Goal: Information Seeking & Learning: Find specific fact

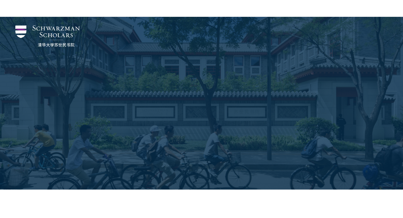
scroll to position [301, 0]
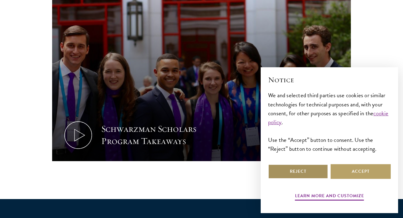
click at [317, 177] on button "Reject" at bounding box center [298, 172] width 60 height 15
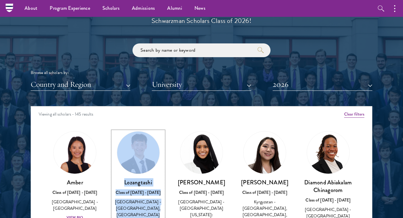
scroll to position [686, 0]
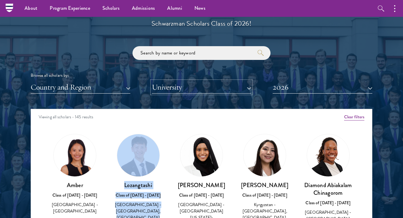
click at [213, 88] on button "University" at bounding box center [202, 87] width 100 height 13
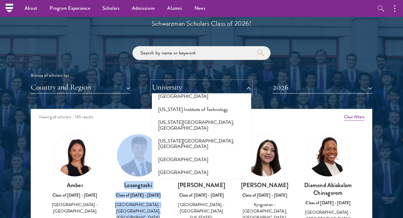
scroll to position [631, 0]
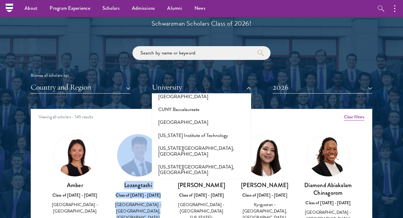
click at [304, 60] on div "Browse all scholars by: Country and Region All Countries and Regions Afghanista…" at bounding box center [201, 69] width 341 height 47
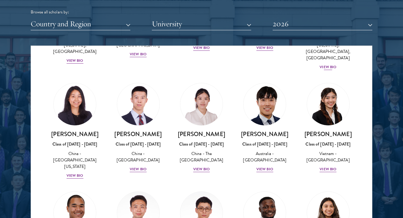
scroll to position [1884, 0]
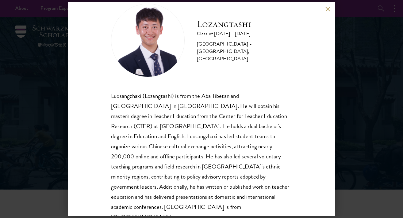
scroll to position [21, 0]
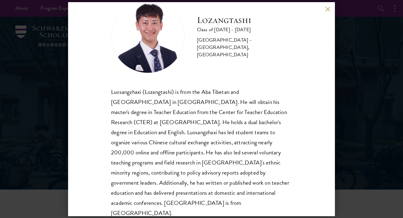
click at [326, 8] on button at bounding box center [327, 9] width 5 height 5
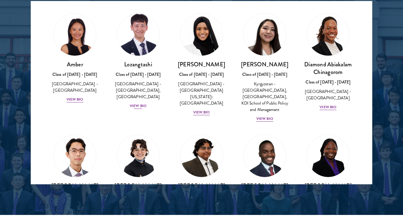
scroll to position [14, 0]
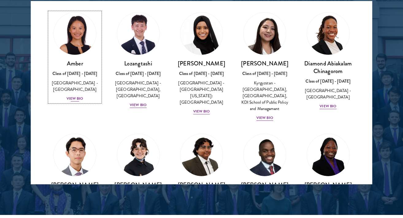
click at [78, 96] on div "View Bio" at bounding box center [74, 99] width 17 height 6
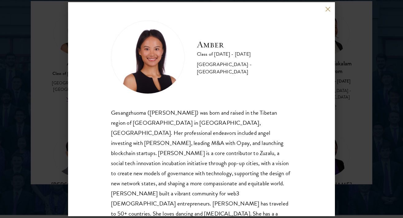
click at [324, 9] on div "Amber Class of [DATE] - [DATE] [GEOGRAPHIC_DATA] - [GEOGRAPHIC_DATA] Gesangzhuo…" at bounding box center [201, 109] width 267 height 214
click at [330, 10] on button at bounding box center [327, 9] width 5 height 5
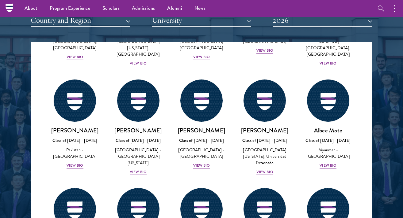
scroll to position [2134, 0]
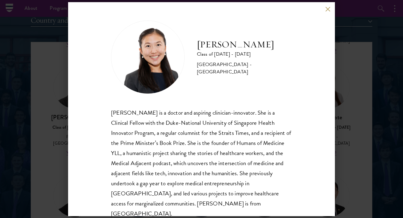
click at [325, 12] on button at bounding box center [327, 9] width 5 height 5
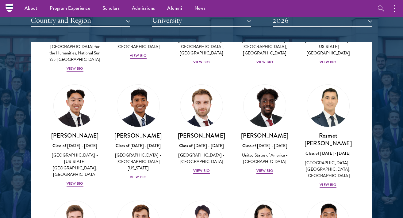
scroll to position [2794, 0]
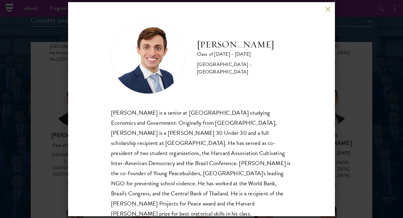
click at [327, 8] on button at bounding box center [327, 9] width 5 height 5
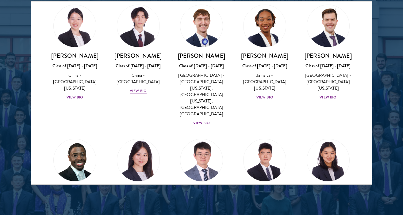
scroll to position [3102, 0]
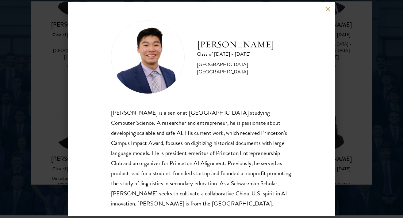
click at [328, 8] on button at bounding box center [327, 9] width 5 height 5
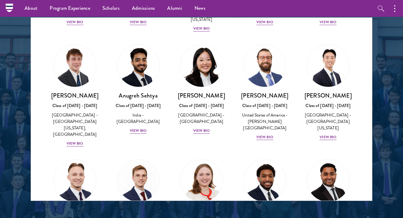
scroll to position [248, 0]
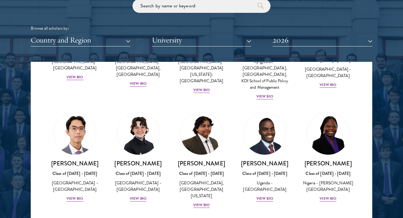
scroll to position [394, 0]
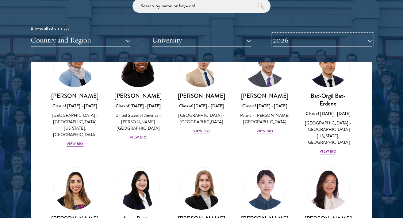
click at [301, 46] on button "2026" at bounding box center [322, 40] width 100 height 13
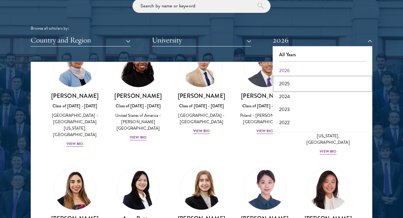
click at [284, 86] on button "2025" at bounding box center [322, 84] width 96 height 13
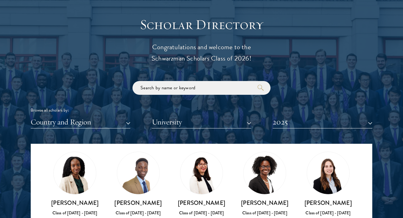
scroll to position [662, 0]
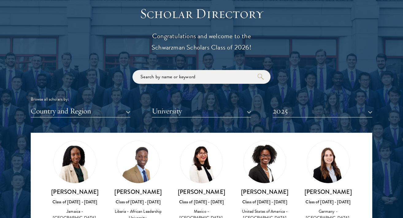
click at [339, 118] on div "Scholar Directory Congratulations and welcome to the Schwarzman Scholars Class …" at bounding box center [201, 161] width 341 height 312
click at [336, 116] on button "2025" at bounding box center [322, 111] width 100 height 13
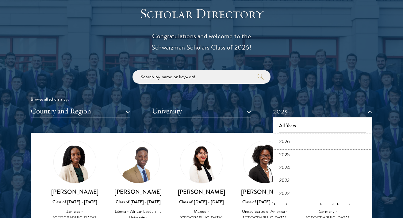
click at [304, 139] on button "2026" at bounding box center [322, 141] width 96 height 13
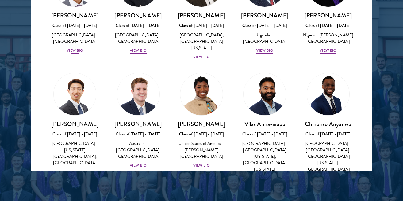
scroll to position [180, 0]
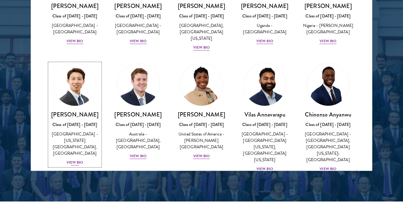
click at [76, 91] on img at bounding box center [74, 85] width 47 height 47
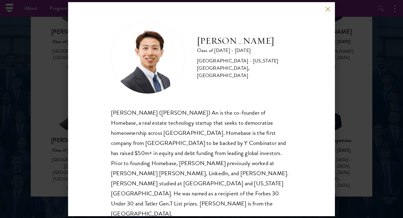
scroll to position [782, 0]
click at [328, 9] on button at bounding box center [327, 9] width 5 height 5
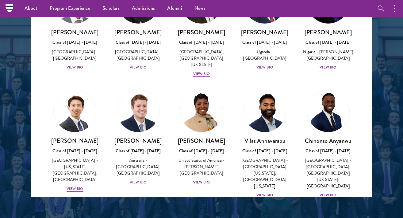
click at [385, 96] on div at bounding box center [201, 41] width 403 height 373
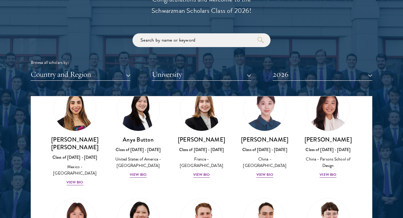
scroll to position [713, 0]
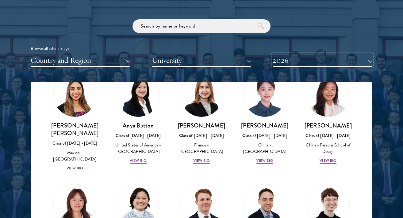
click at [353, 58] on button "2026" at bounding box center [322, 60] width 100 height 13
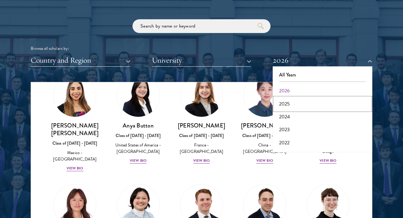
click at [292, 102] on button "2025" at bounding box center [322, 104] width 96 height 13
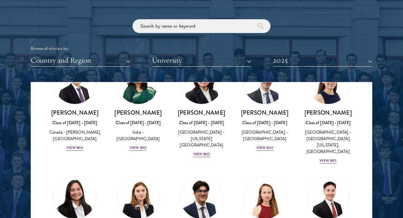
scroll to position [2353, 0]
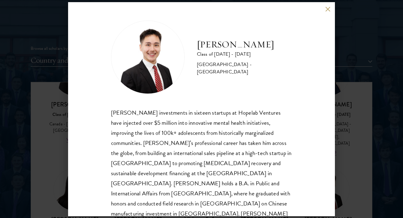
click at [325, 9] on button at bounding box center [327, 9] width 5 height 5
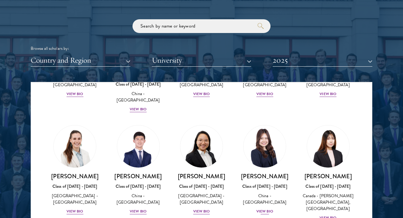
scroll to position [3021, 0]
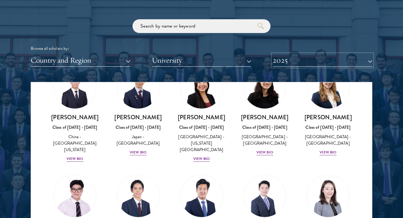
click at [309, 62] on button "2025" at bounding box center [322, 60] width 100 height 13
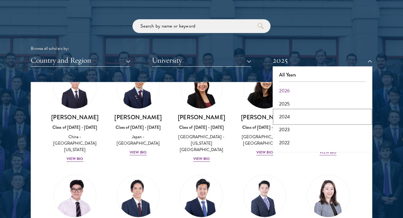
click at [284, 115] on button "2024" at bounding box center [322, 117] width 96 height 13
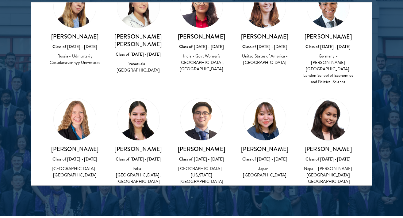
scroll to position [2245, 0]
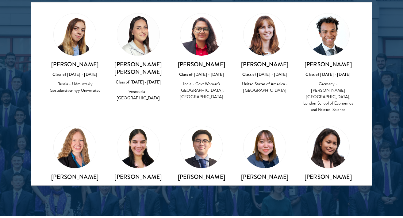
click at [194, 194] on div "[GEOGRAPHIC_DATA] - [US_STATE][GEOGRAPHIC_DATA]" at bounding box center [201, 203] width 51 height 19
click at [206, 126] on img at bounding box center [201, 147] width 42 height 42
drag, startPoint x: 224, startPoint y: 70, endPoint x: 180, endPoint y: 67, distance: 43.9
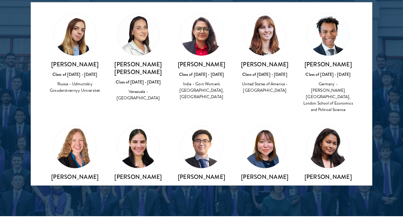
click at [180, 173] on h3 "[PERSON_NAME]" at bounding box center [201, 177] width 51 height 8
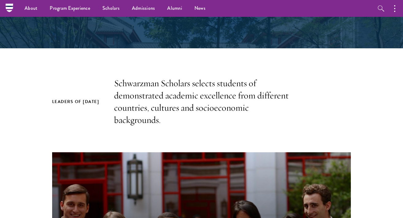
scroll to position [0, 0]
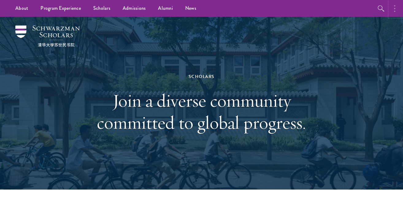
click at [394, 8] on circle "button" at bounding box center [394, 8] width 1 height 1
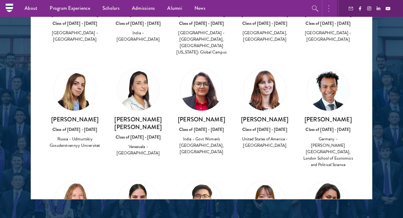
scroll to position [2207, 0]
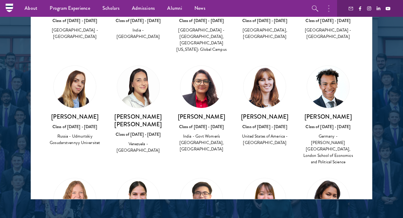
click at [234, 172] on div "Saki Shibata Class of 2023 - 2024 Japan - Waseda University" at bounding box center [264, 218] width 63 height 93
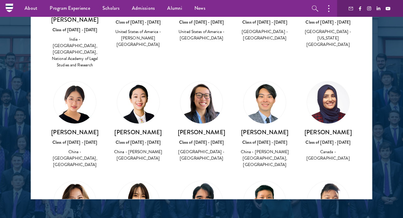
scroll to position [2631, 0]
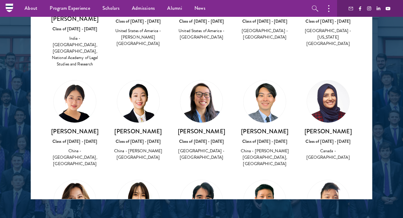
drag, startPoint x: 276, startPoint y: 117, endPoint x: 245, endPoint y: 92, distance: 39.6
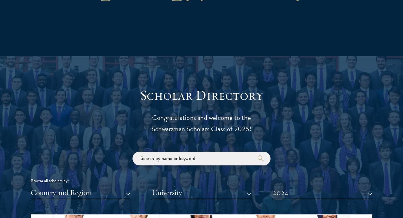
scroll to position [709, 0]
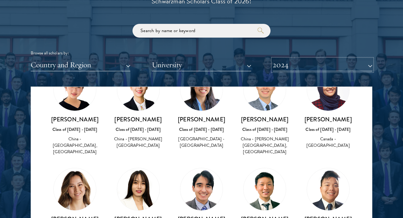
click at [326, 71] on button "2024" at bounding box center [322, 65] width 100 height 13
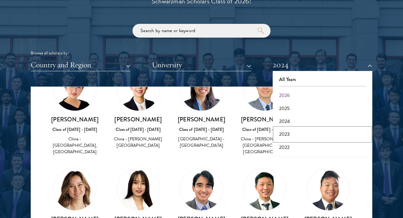
click at [282, 132] on button "2023" at bounding box center [322, 134] width 96 height 13
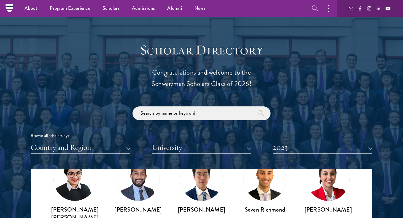
scroll to position [631, 0]
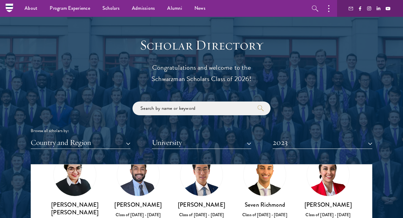
click at [330, 135] on div "Browse all scholars by: Country and Region All Countries and Regions Afghanista…" at bounding box center [201, 125] width 341 height 47
click at [315, 143] on button "2023" at bounding box center [322, 143] width 100 height 13
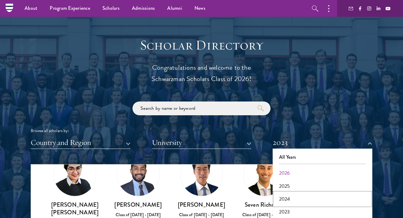
click at [281, 202] on button "2024" at bounding box center [322, 199] width 96 height 13
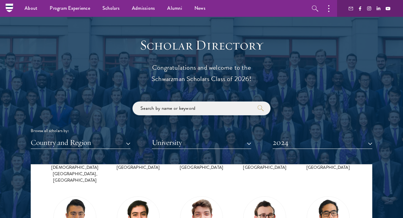
click at [223, 111] on input "search" at bounding box center [201, 109] width 138 height 14
type input "ho"
click button "submit" at bounding box center [0, 0] width 0 height 0
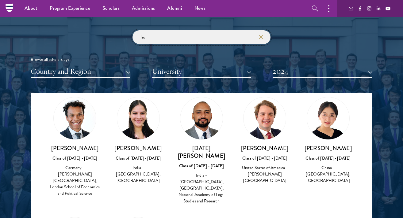
scroll to position [698, 0]
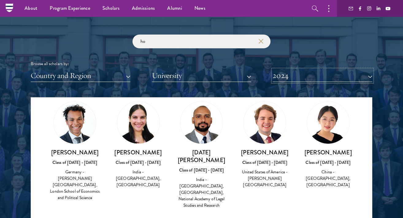
click at [358, 73] on button "2024" at bounding box center [322, 76] width 100 height 13
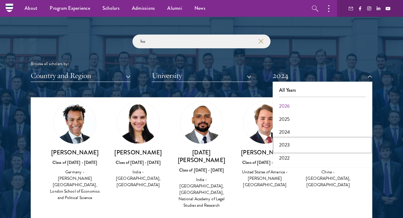
click at [287, 142] on button "2023" at bounding box center [322, 145] width 96 height 13
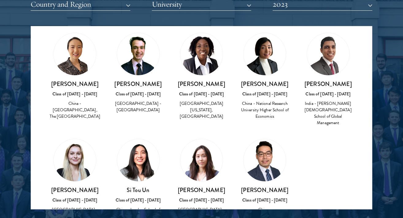
click at [311, 11] on div "Scholar Directory Congratulations and welcome to the Schwarzman Scholars Class …" at bounding box center [201, 54] width 341 height 312
click at [369, 6] on button "2023" at bounding box center [322, 4] width 100 height 13
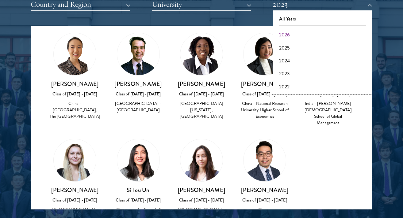
click at [281, 83] on button "2022" at bounding box center [322, 87] width 96 height 13
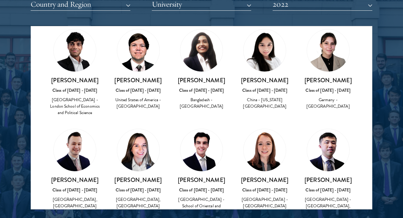
scroll to position [17, 0]
